Goal: Task Accomplishment & Management: Manage account settings

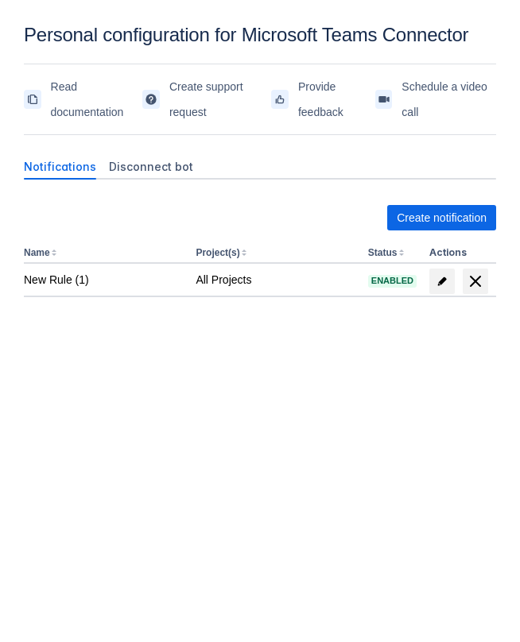
click at [159, 150] on div "Notifications Disconnect bot Create notification Name Project(s) Status Actions…" at bounding box center [260, 269] width 472 height 257
click at [159, 159] on span "Disconnect bot" at bounding box center [151, 167] width 84 height 16
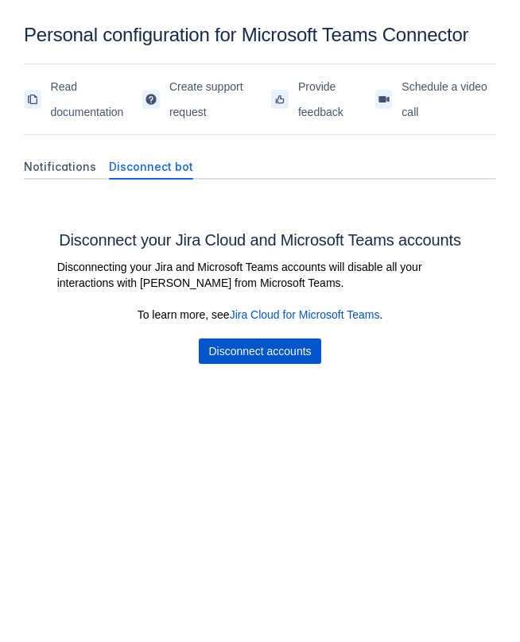
click at [272, 346] on span "Disconnect accounts" at bounding box center [259, 351] width 103 height 25
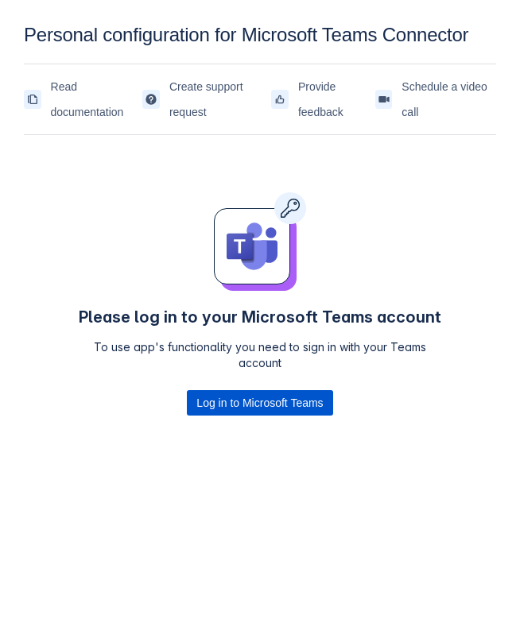
click at [277, 406] on span "Log in to Microsoft Teams" at bounding box center [259, 402] width 126 height 25
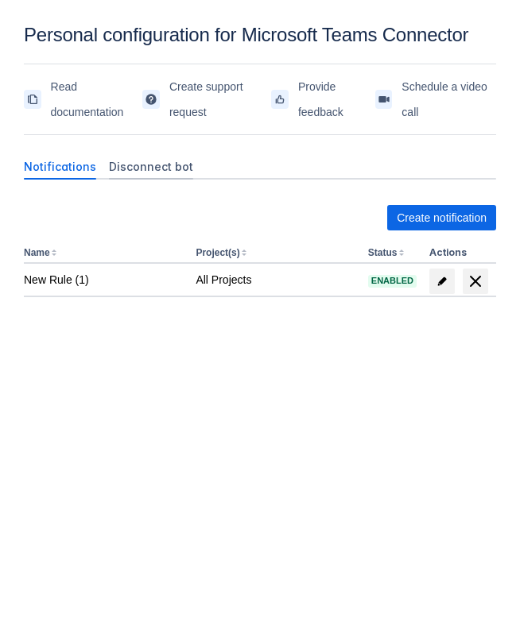
click at [175, 172] on span "Disconnect bot" at bounding box center [151, 167] width 84 height 16
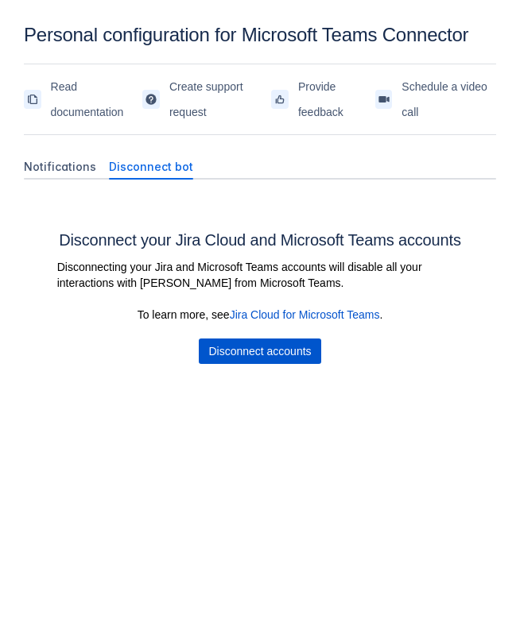
click at [246, 357] on span "Disconnect accounts" at bounding box center [259, 351] width 103 height 25
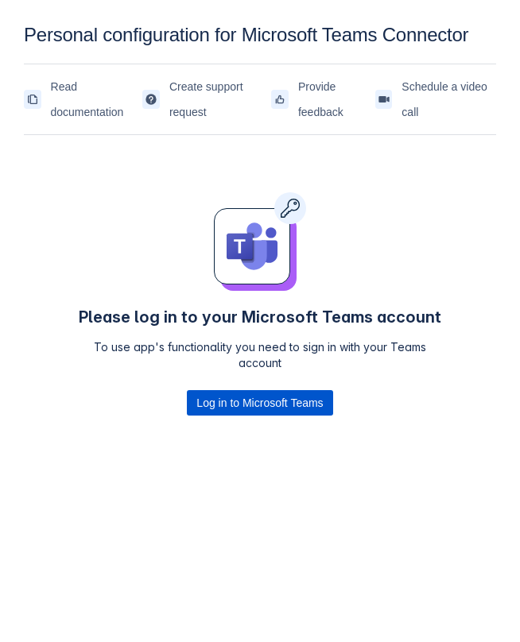
click at [272, 412] on span "Log in to Microsoft Teams" at bounding box center [259, 402] width 126 height 25
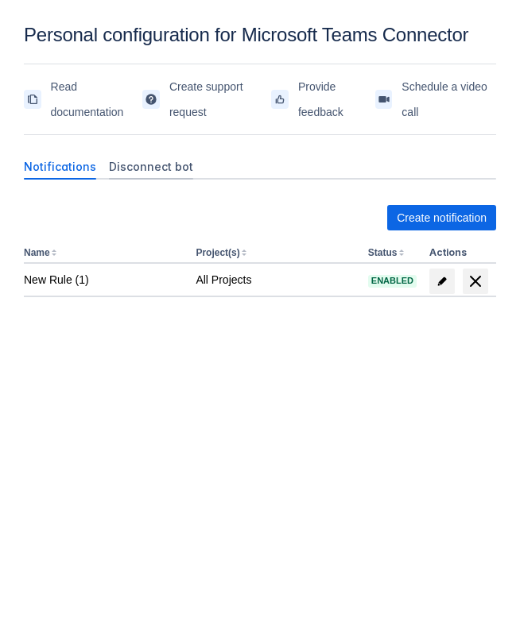
click at [183, 159] on span "Disconnect bot" at bounding box center [151, 167] width 84 height 16
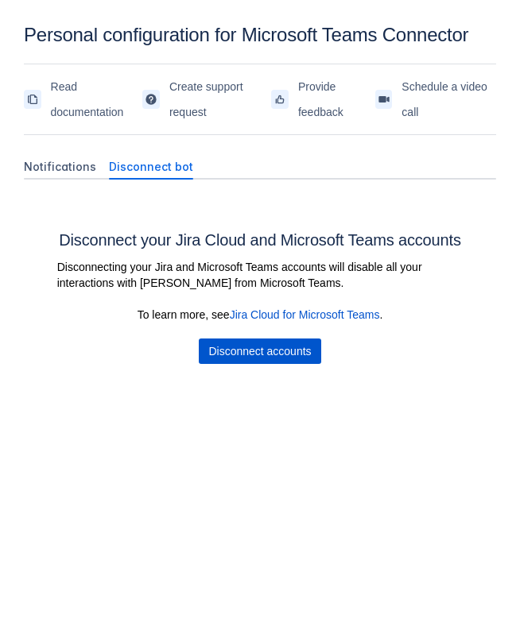
click at [277, 350] on span "Disconnect accounts" at bounding box center [259, 351] width 103 height 25
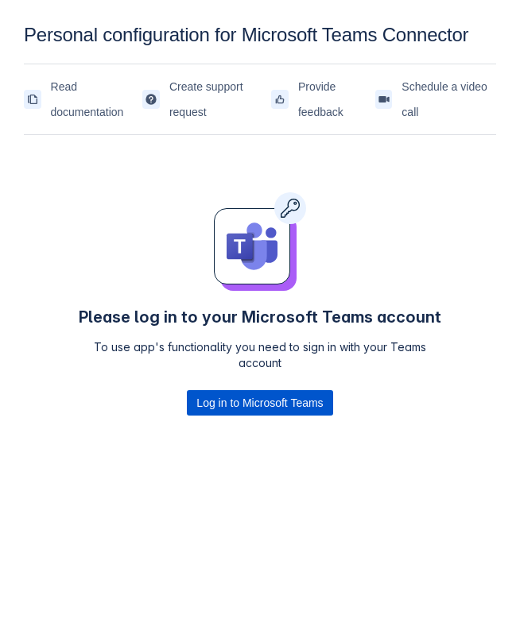
click at [273, 406] on span "Log in to Microsoft Teams" at bounding box center [259, 402] width 126 height 25
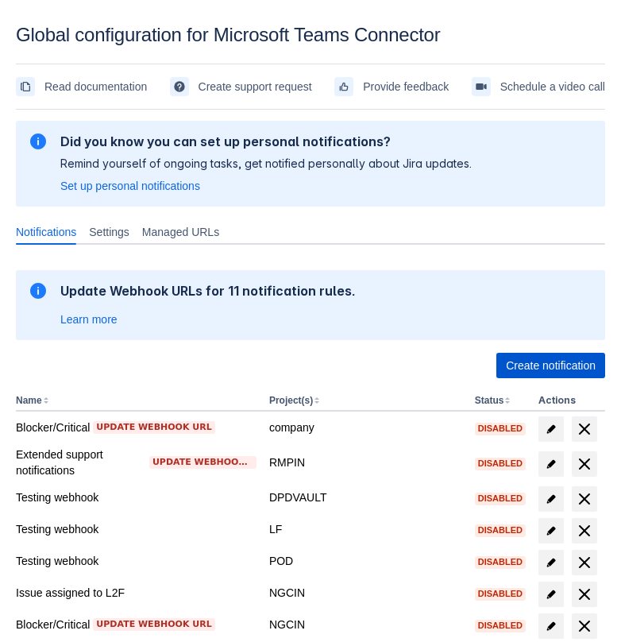
click at [513, 362] on span "Create notification" at bounding box center [551, 365] width 90 height 25
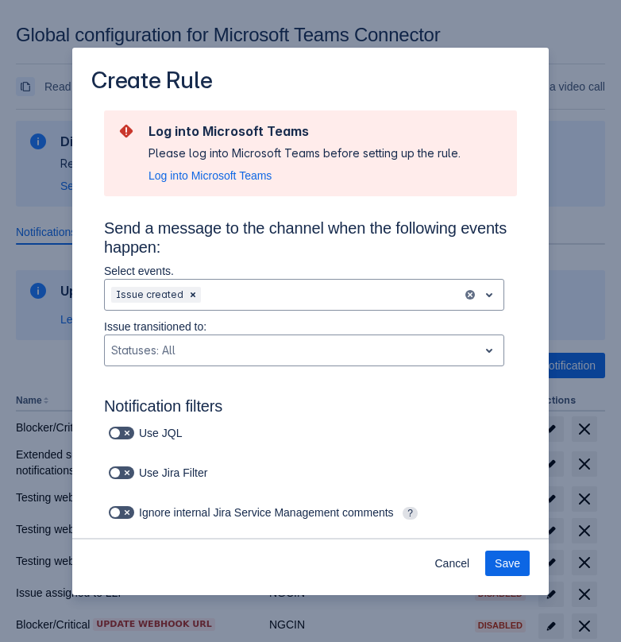
click at [236, 167] on div "Log into Microsoft Teams Please log into Microsoft Teams before setting up the …" at bounding box center [305, 153] width 312 height 60
click at [234, 177] on span "Log into Microsoft Teams" at bounding box center [210, 176] width 123 height 16
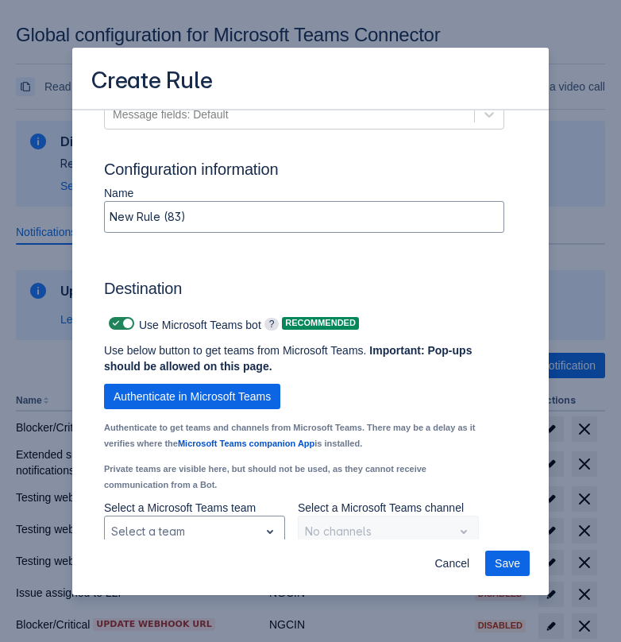
scroll to position [1117, 0]
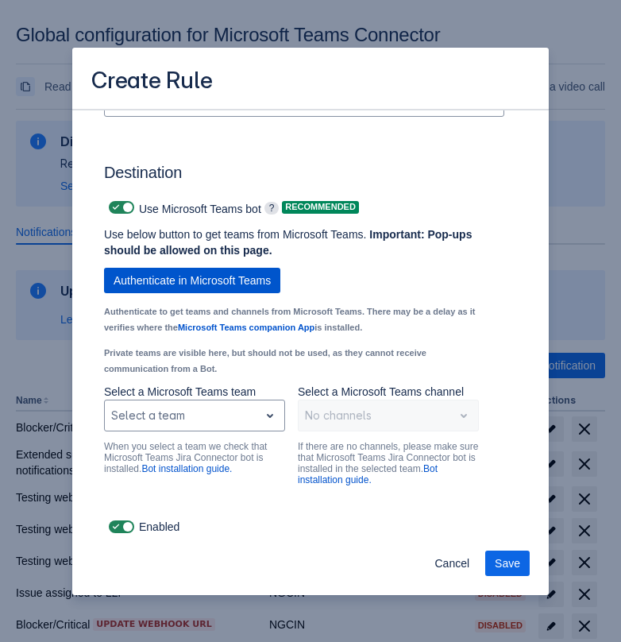
click at [262, 277] on span "Authenticate in Microsoft Teams" at bounding box center [192, 280] width 157 height 25
